Goal: Task Accomplishment & Management: Use online tool/utility

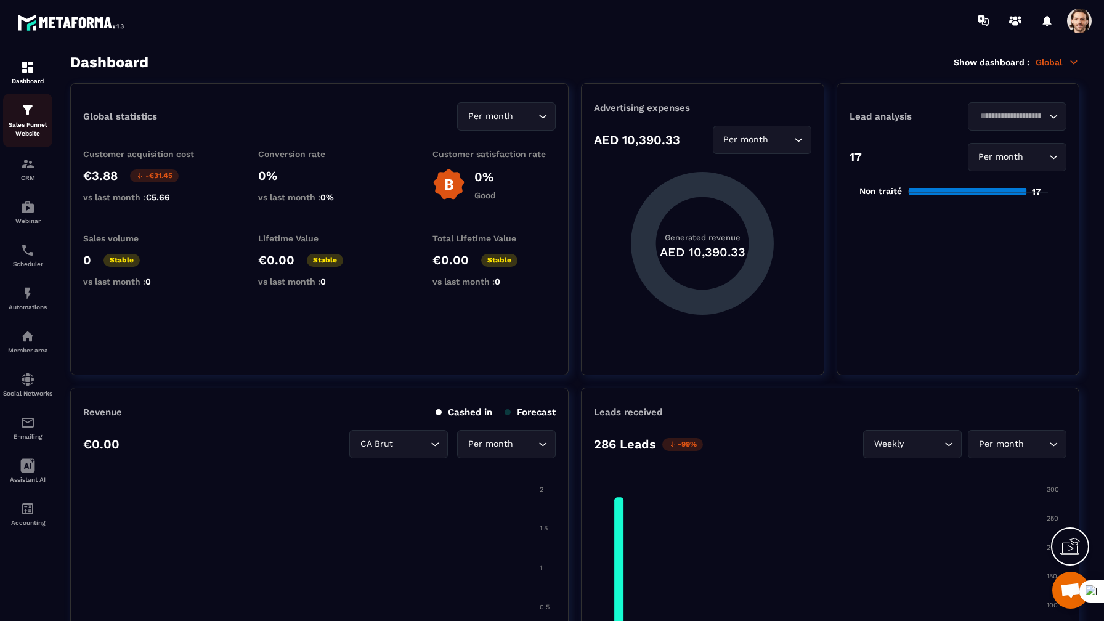
click at [20, 123] on p "Sales Funnel Website" at bounding box center [27, 129] width 49 height 17
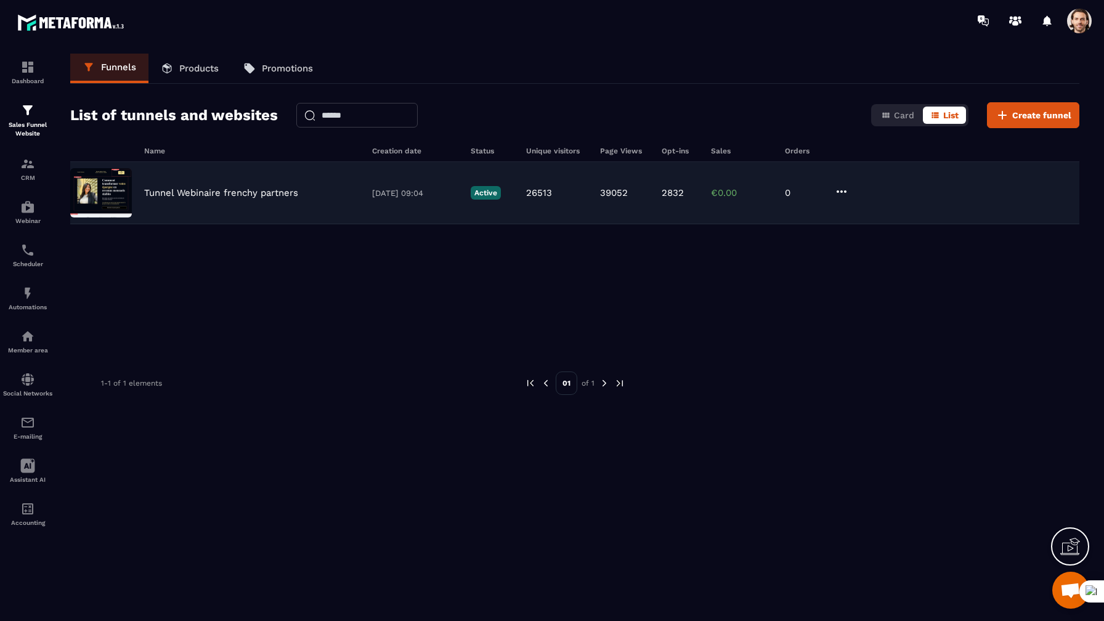
click at [185, 192] on p "Tunnel Webinaire frenchy partners" at bounding box center [221, 192] width 154 height 11
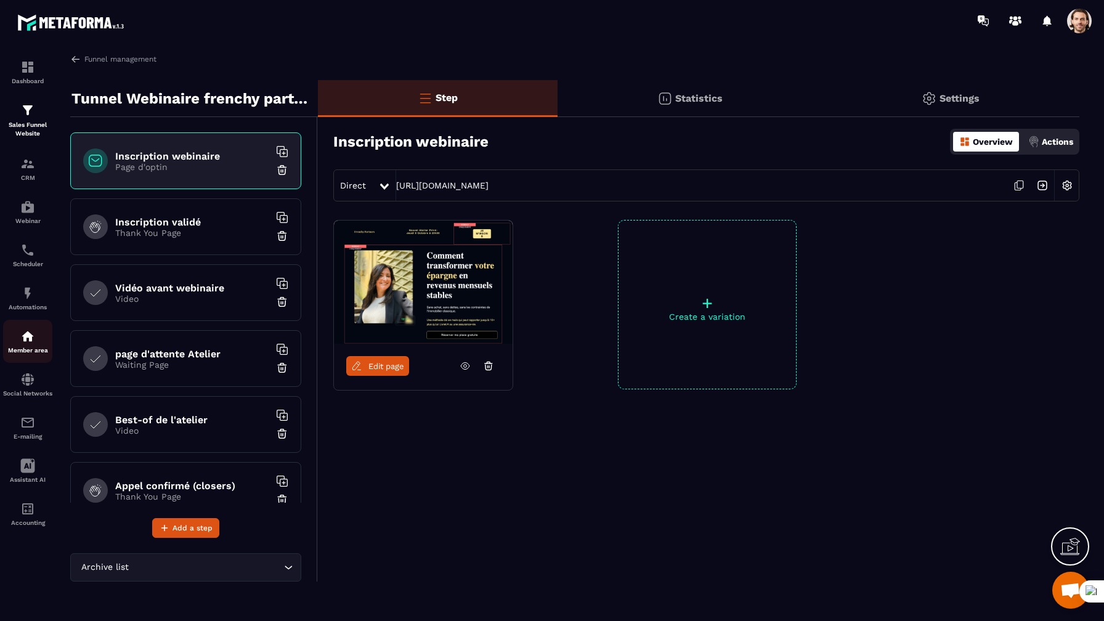
click at [31, 360] on link "Member area" at bounding box center [27, 341] width 49 height 43
click at [28, 397] on p "Social Networks" at bounding box center [27, 393] width 49 height 7
click at [32, 430] on img at bounding box center [27, 422] width 15 height 15
